Goal: Information Seeking & Learning: Learn about a topic

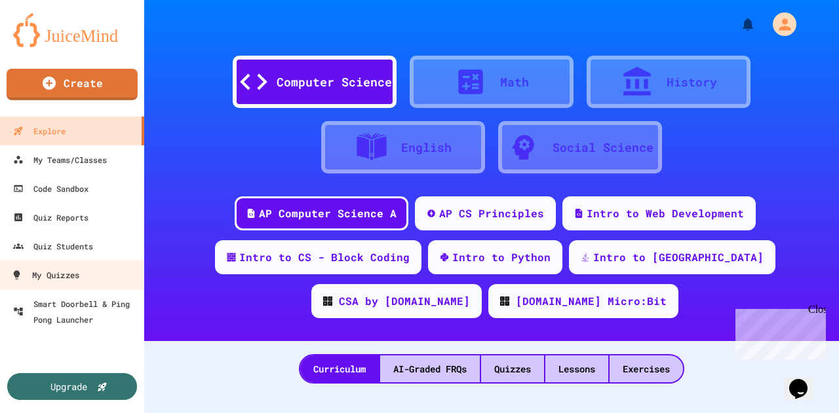
click at [71, 277] on div "My Quizzes" at bounding box center [45, 275] width 68 height 16
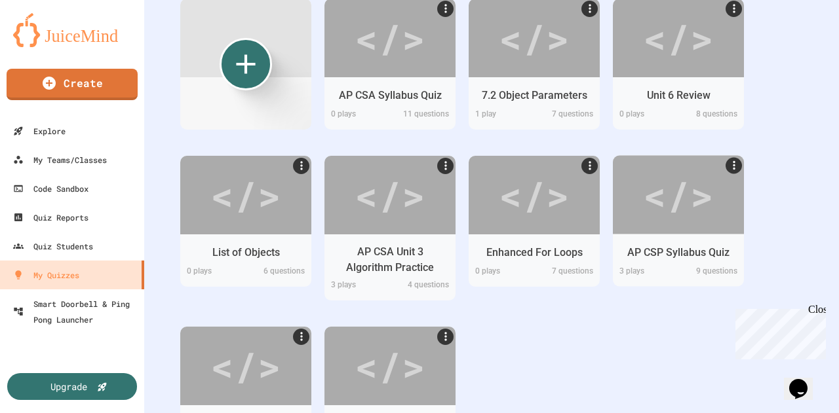
scroll to position [263, 0]
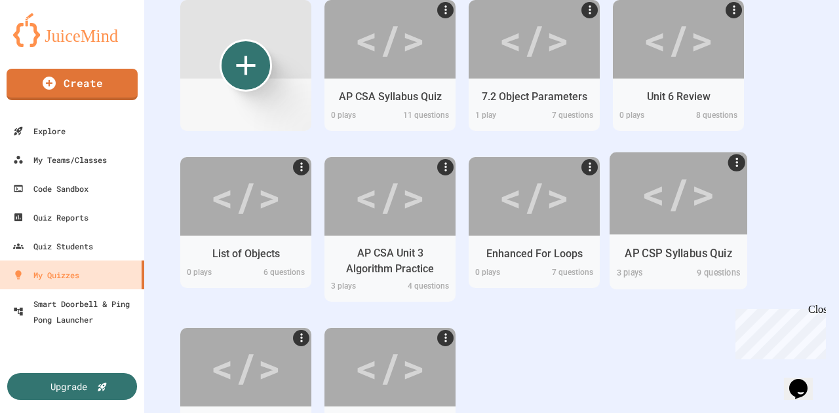
click at [651, 205] on div "</>" at bounding box center [678, 193] width 74 height 62
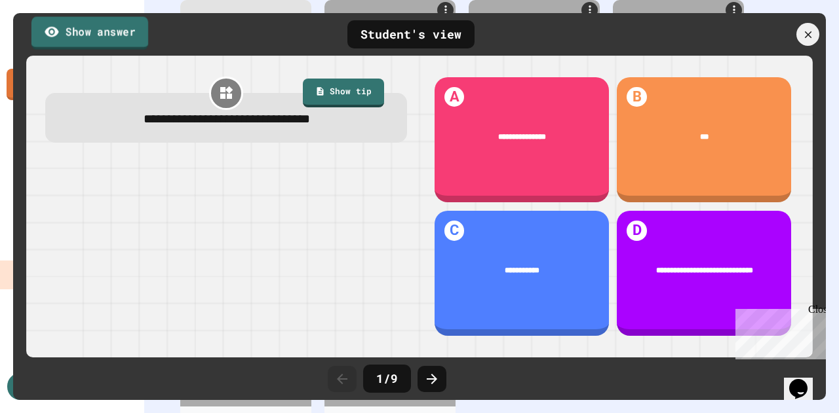
click at [125, 26] on link "Show answer" at bounding box center [89, 32] width 117 height 33
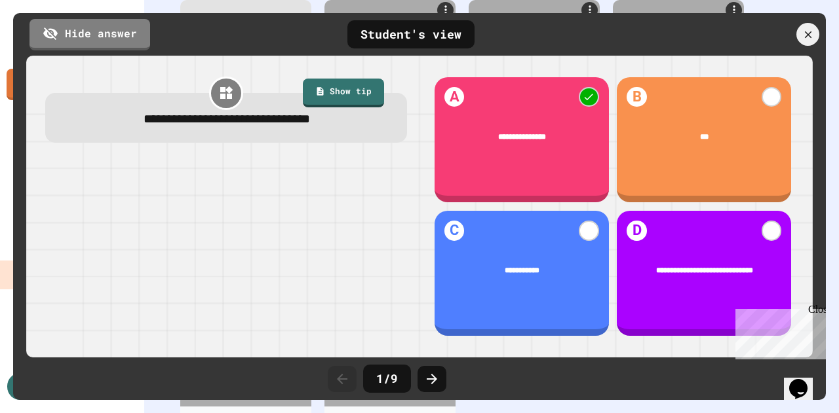
click at [437, 384] on icon at bounding box center [432, 379] width 16 height 16
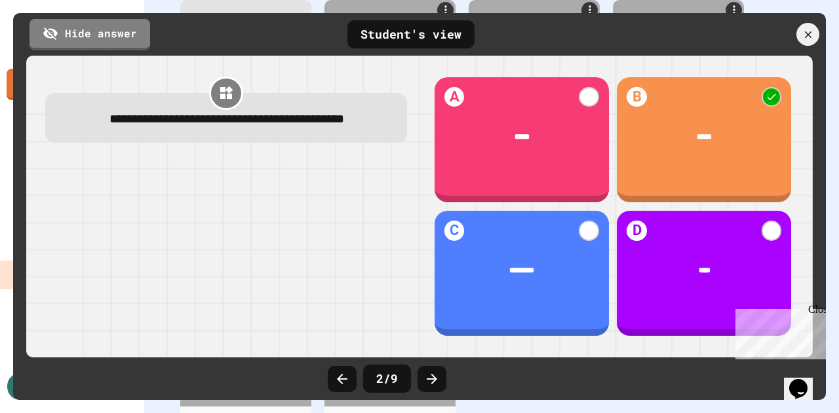
click at [437, 384] on icon at bounding box center [432, 379] width 16 height 16
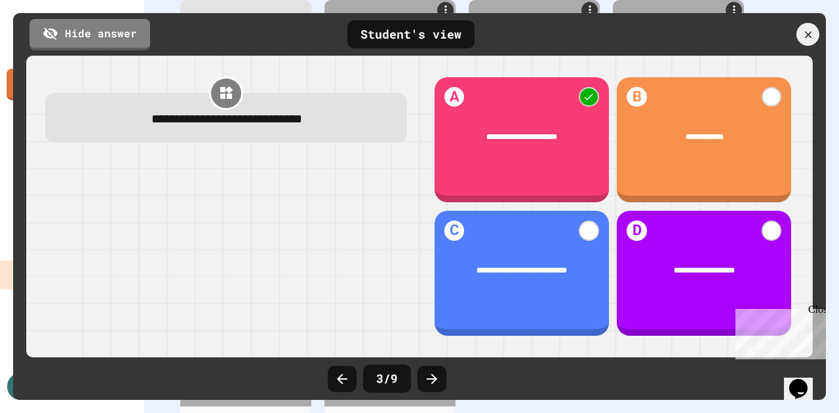
click at [437, 384] on icon at bounding box center [432, 379] width 16 height 16
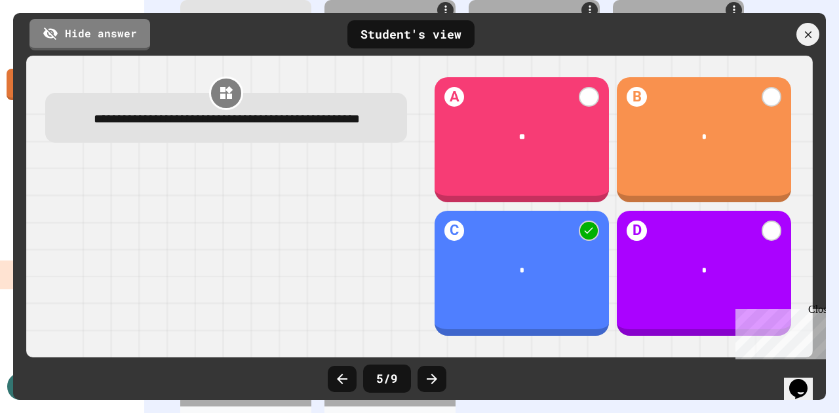
click at [437, 384] on icon at bounding box center [432, 379] width 16 height 16
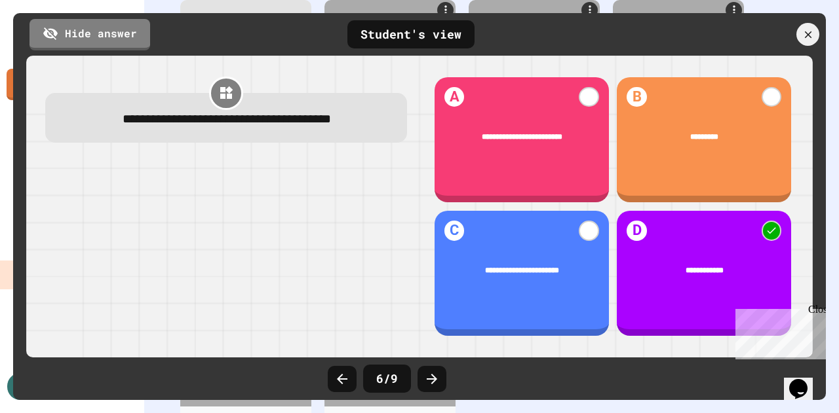
click at [437, 384] on icon at bounding box center [432, 379] width 16 height 16
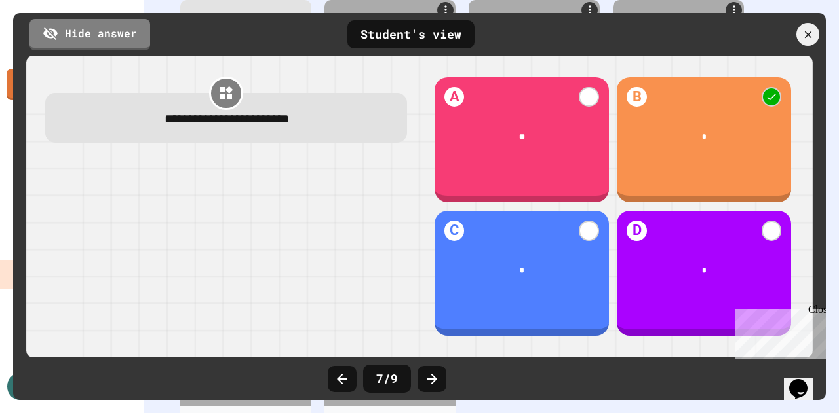
click at [437, 384] on icon at bounding box center [432, 379] width 16 height 16
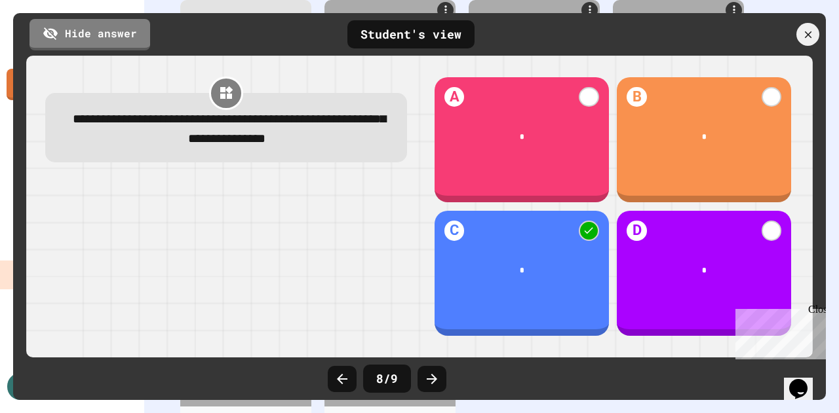
click at [437, 384] on icon at bounding box center [432, 379] width 16 height 16
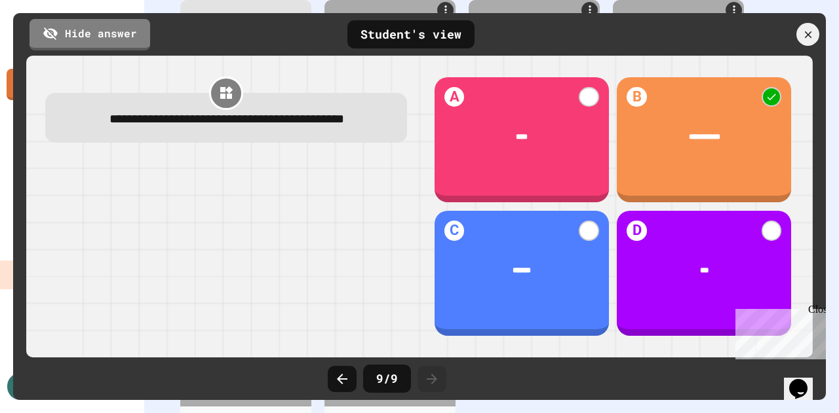
click at [437, 384] on icon at bounding box center [432, 379] width 16 height 16
click at [808, 35] on icon at bounding box center [807, 34] width 9 height 9
